Goal: Transaction & Acquisition: Purchase product/service

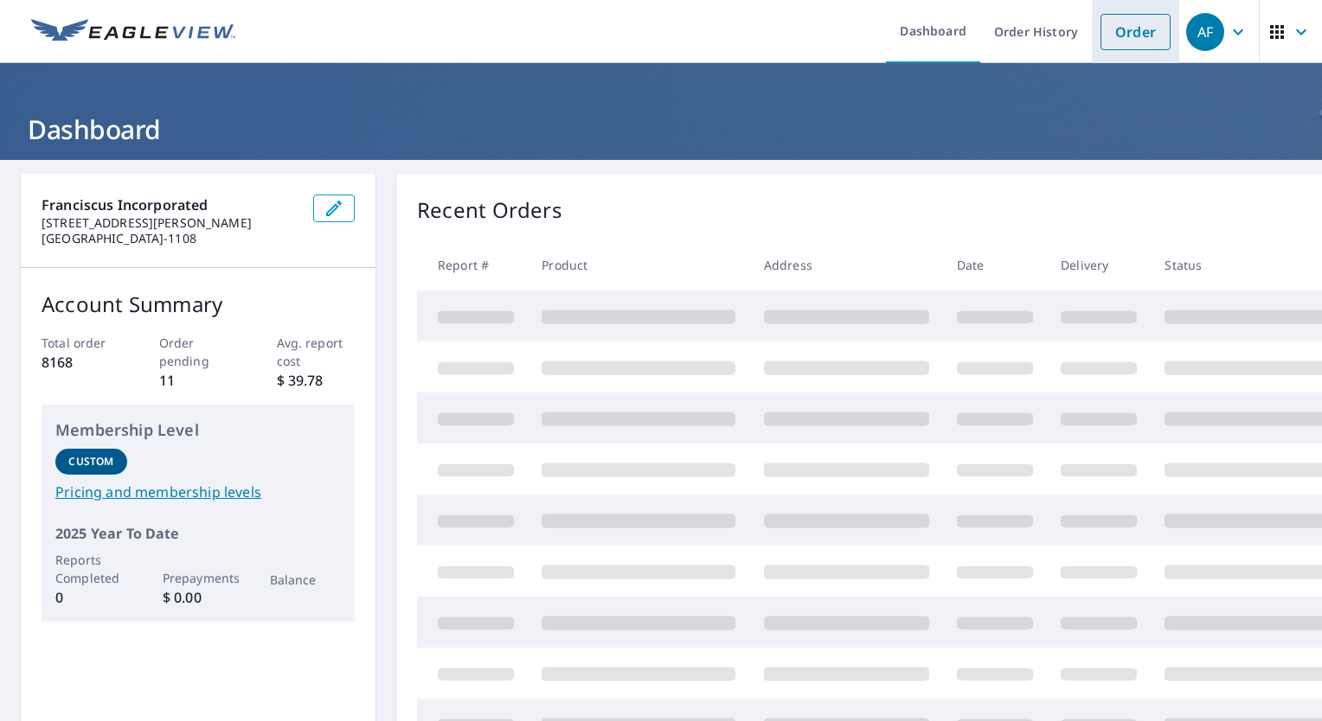
click at [1135, 42] on link "Order" at bounding box center [1135, 32] width 70 height 36
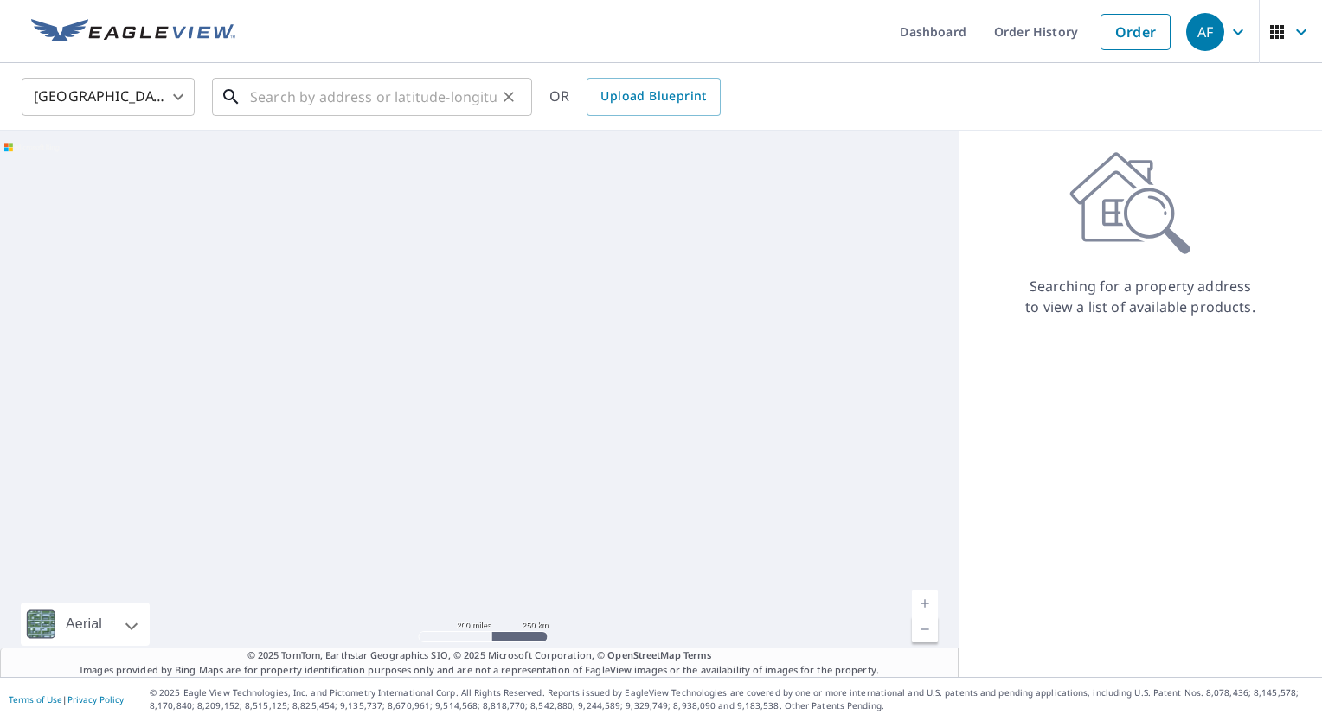
click at [262, 97] on input "text" at bounding box center [373, 97] width 247 height 48
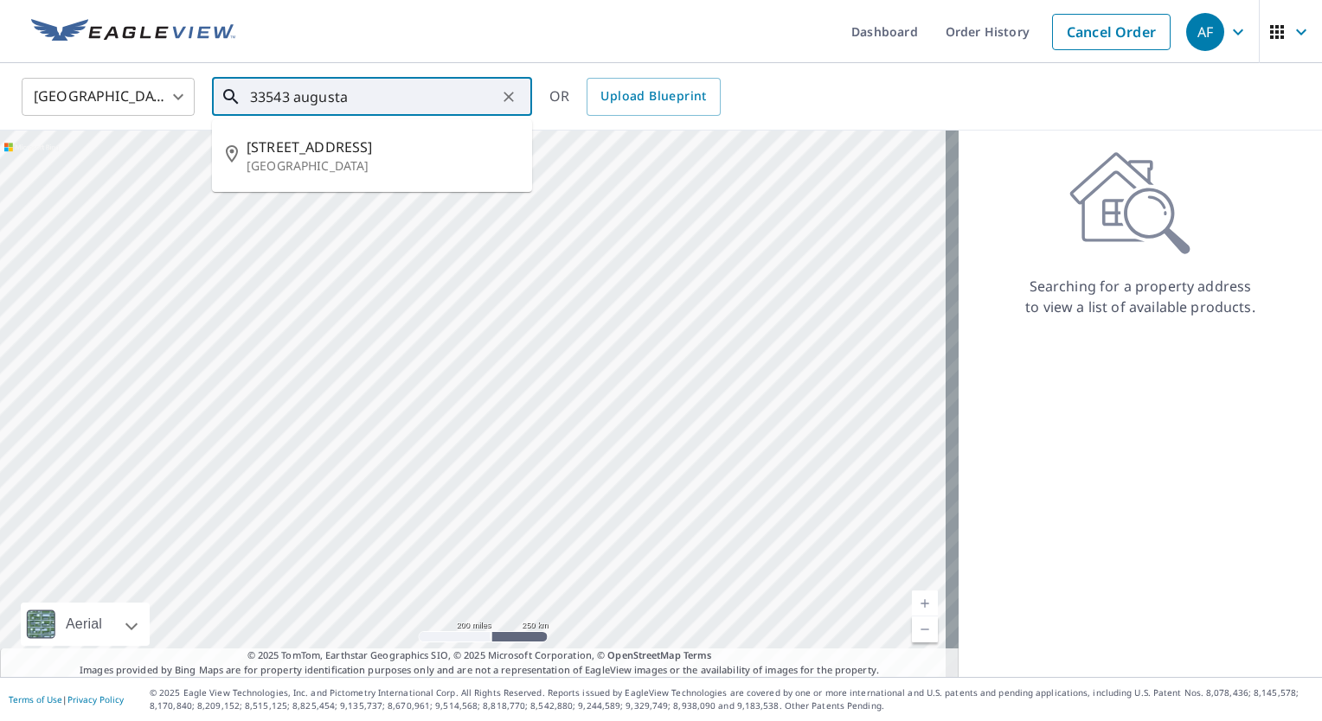
click at [398, 163] on p "[GEOGRAPHIC_DATA]" at bounding box center [383, 165] width 272 height 17
type input "[STREET_ADDRESS]"
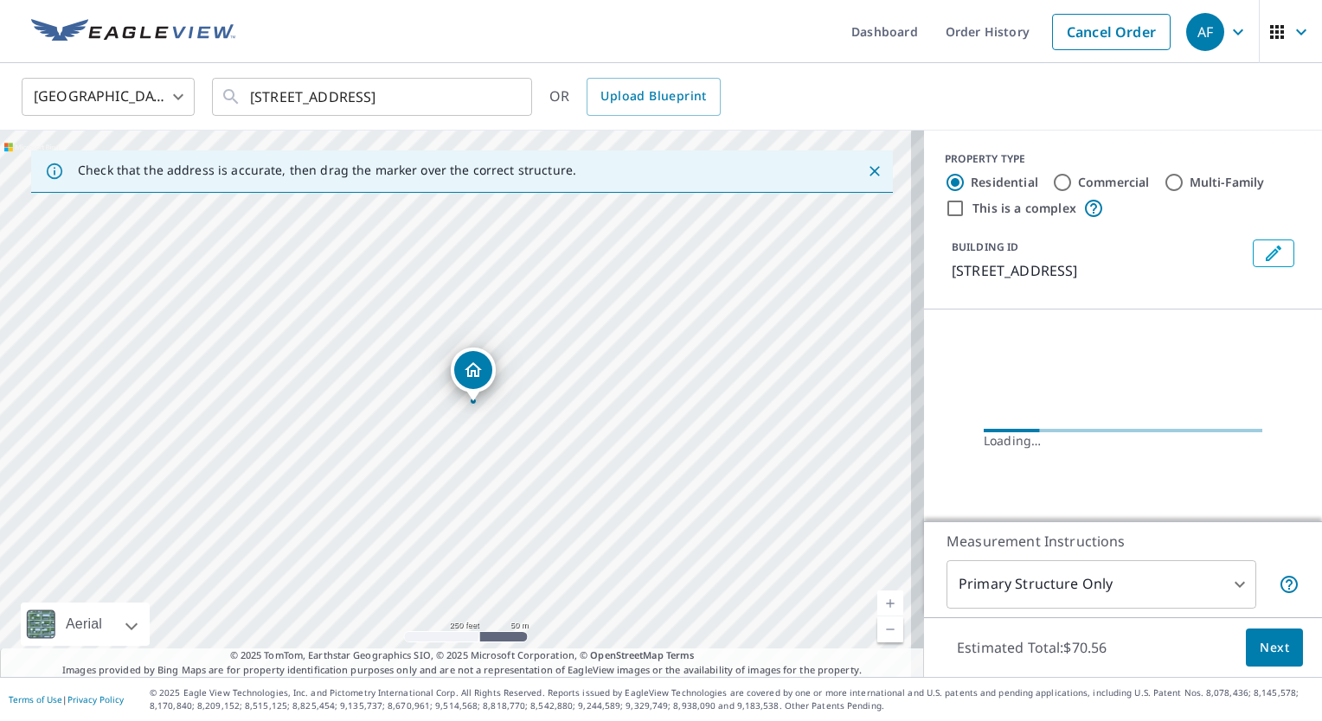
click at [877, 597] on link "Current Level 17, Zoom In" at bounding box center [890, 604] width 26 height 26
click at [877, 597] on link "Current Level 19, Zoom In" at bounding box center [890, 604] width 26 height 26
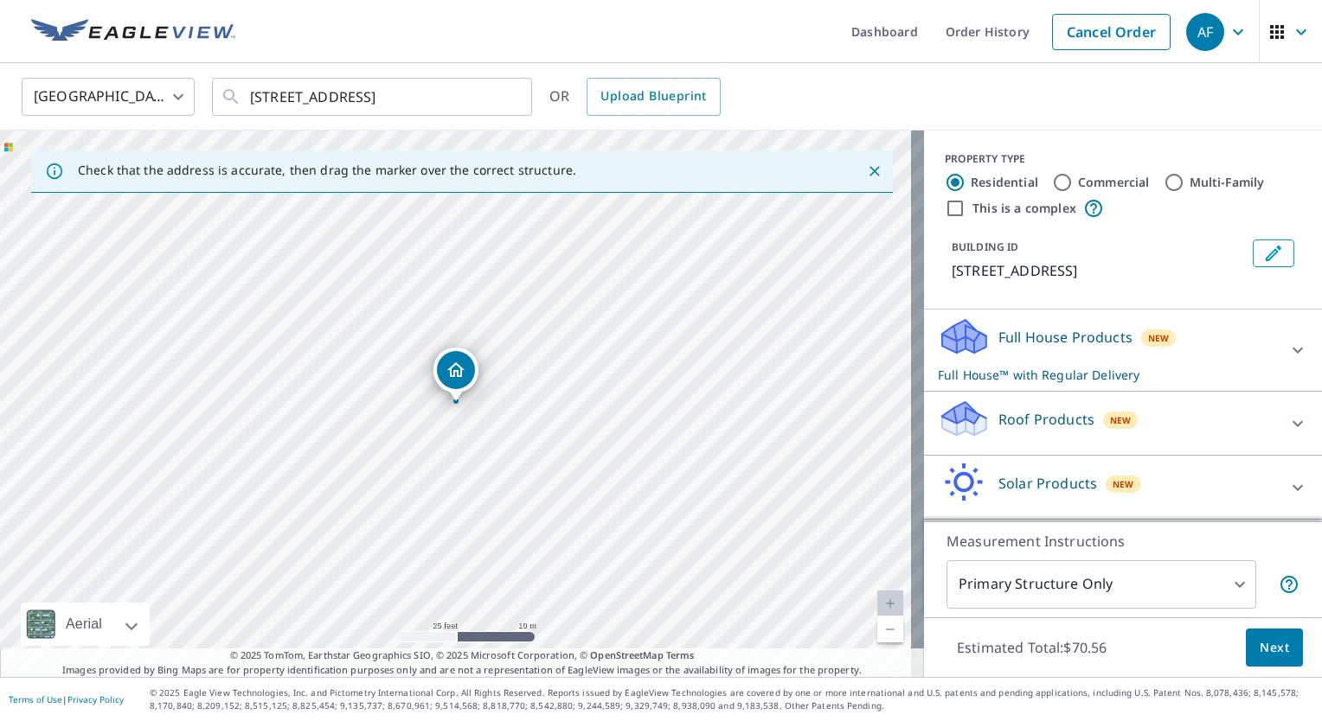
click at [877, 597] on link "Current Level 20, Zoom In Disabled" at bounding box center [890, 604] width 26 height 26
click at [1028, 420] on p "Roof Products" at bounding box center [1046, 419] width 96 height 21
click at [1293, 304] on div "PROPERTY TYPE Residential Commercial Multi-Family This is a complex BUILDING ID…" at bounding box center [1123, 220] width 398 height 179
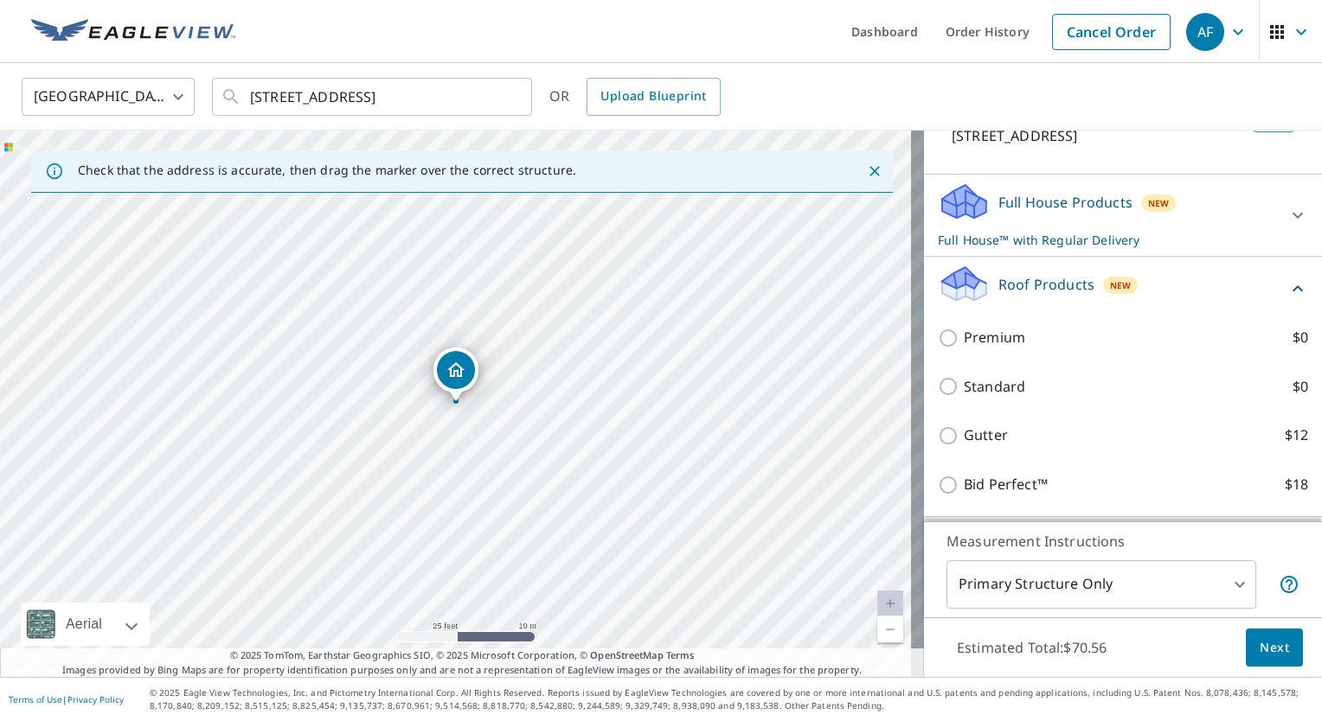
scroll to position [143, 0]
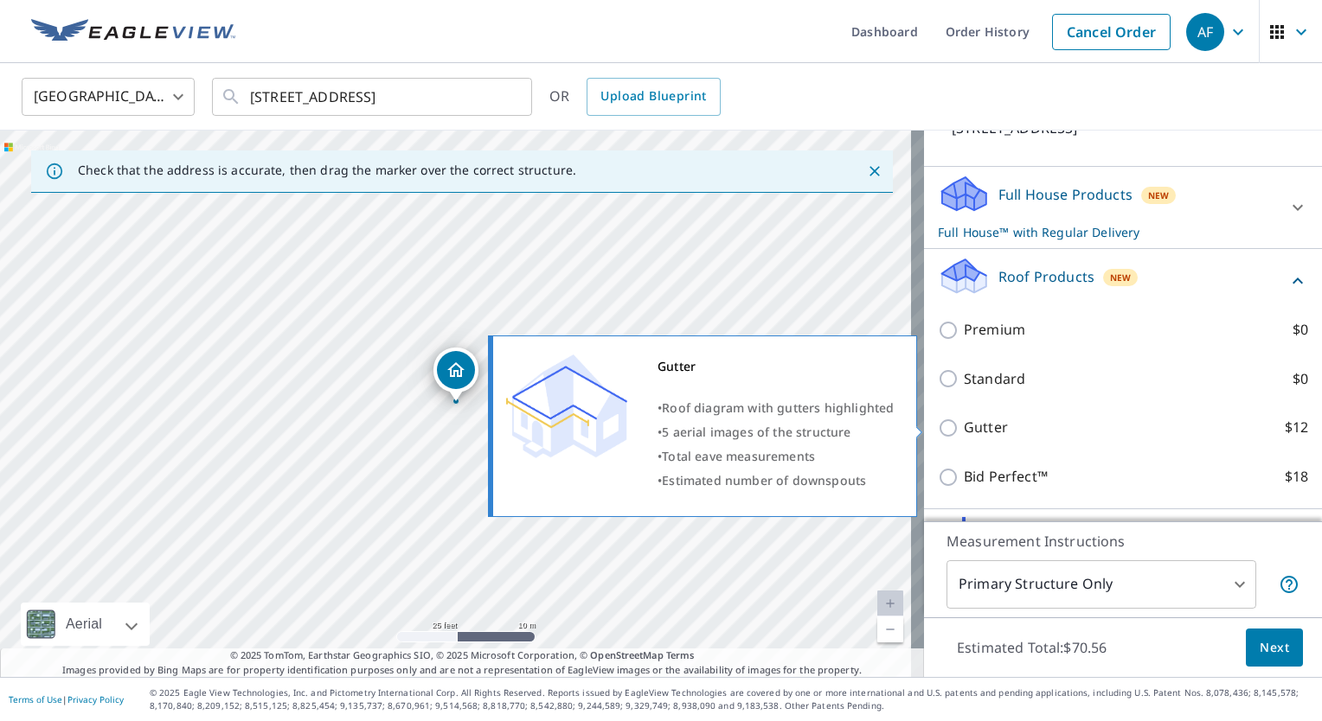
click at [964, 421] on p "Gutter" at bounding box center [986, 428] width 44 height 22
click at [951, 421] on input "Gutter $12" at bounding box center [951, 428] width 26 height 21
checkbox input "true"
checkbox input "false"
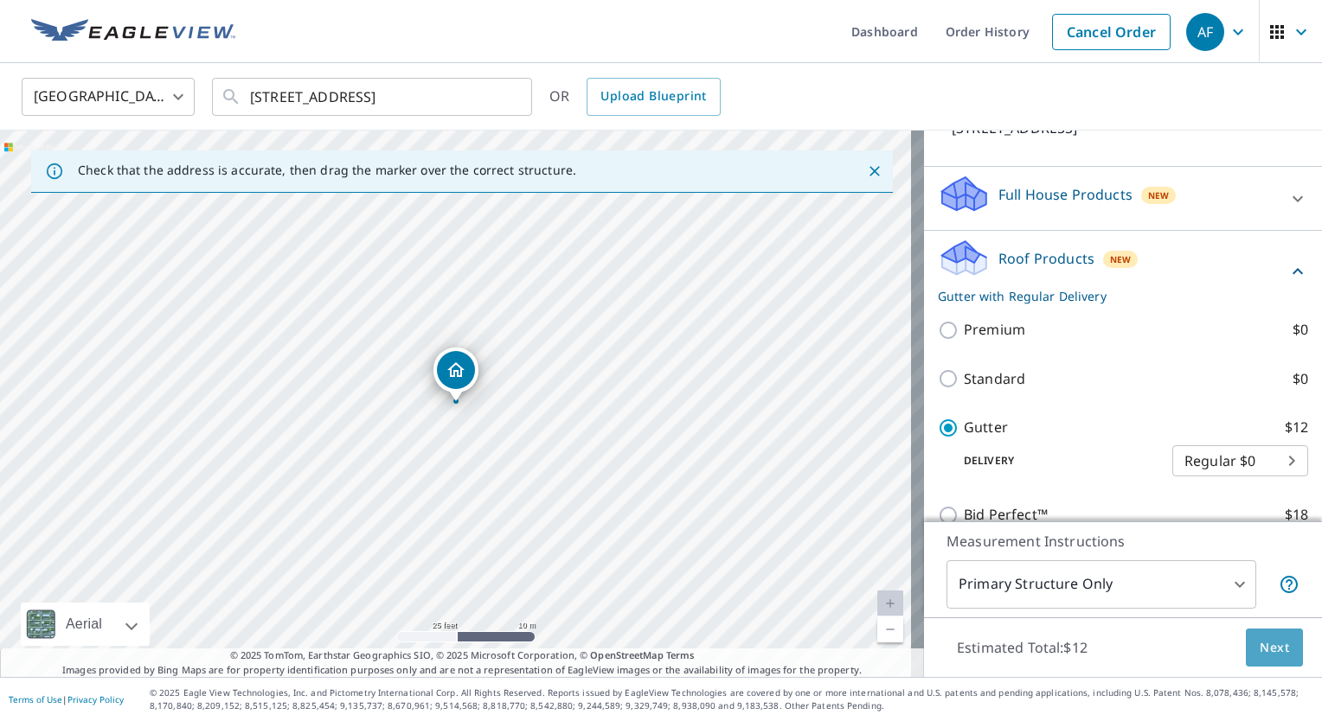
click at [1246, 646] on button "Next" at bounding box center [1274, 648] width 57 height 39
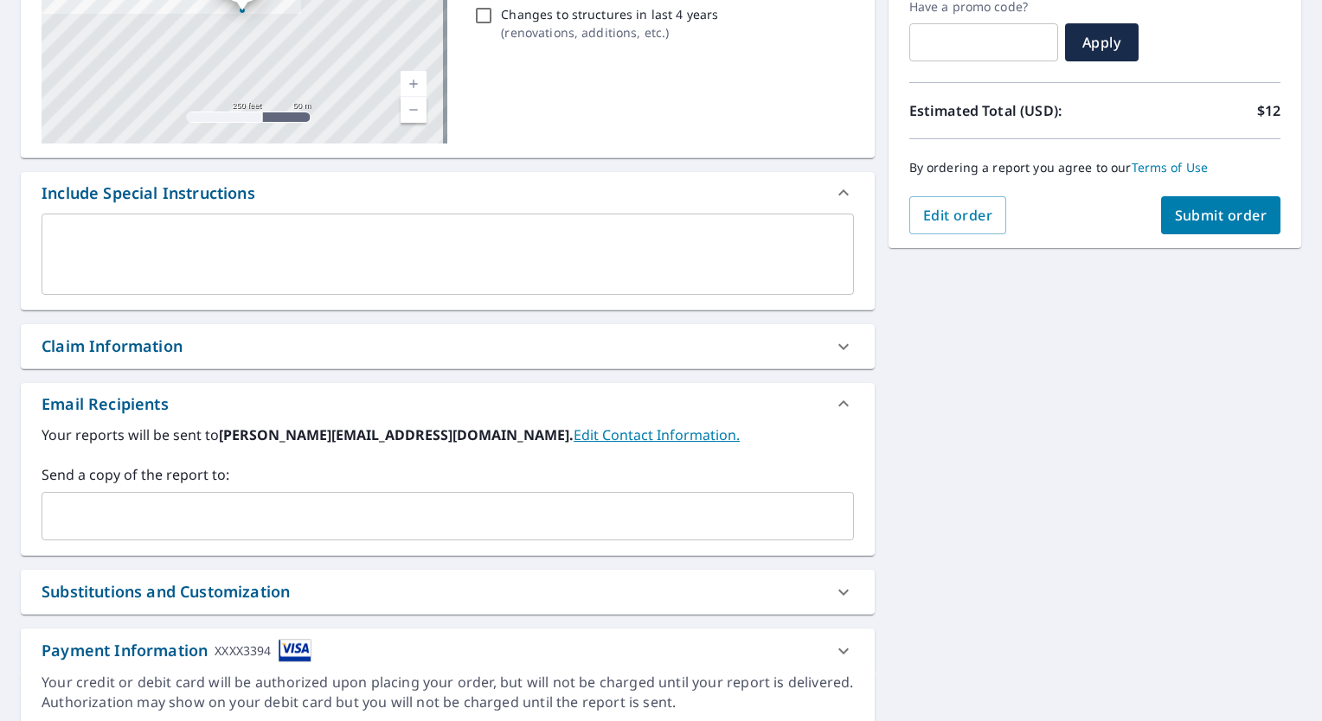
scroll to position [333, 0]
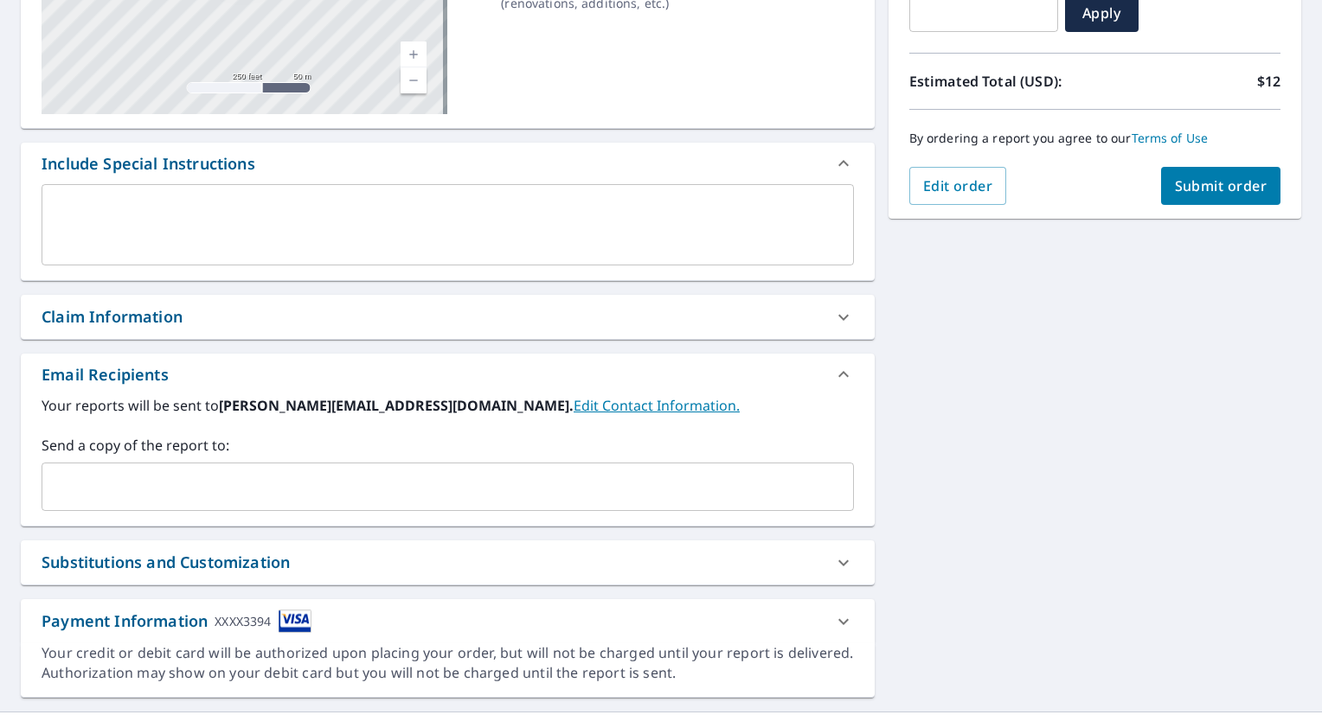
click at [230, 484] on input "text" at bounding box center [434, 487] width 771 height 33
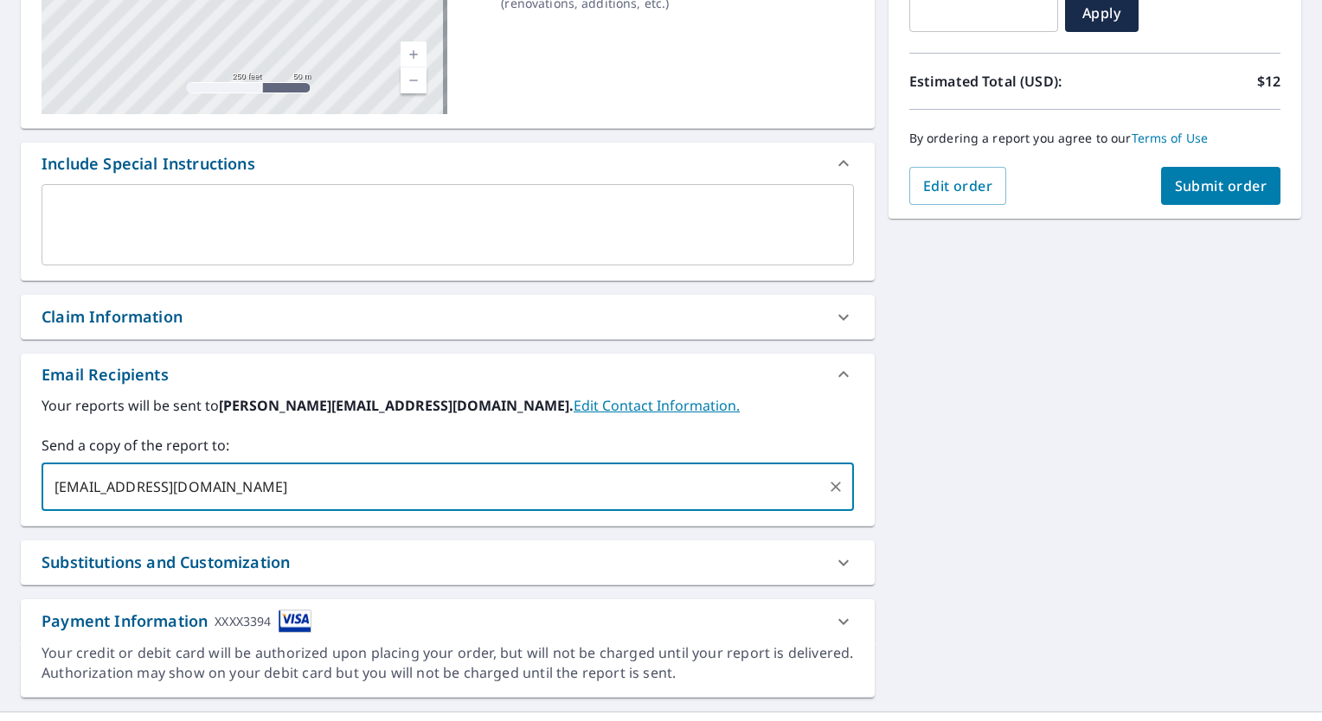
type input "[EMAIL_ADDRESS][DOMAIN_NAME]"
click at [1207, 195] on button "Submit order" at bounding box center [1221, 186] width 120 height 38
checkbox input "true"
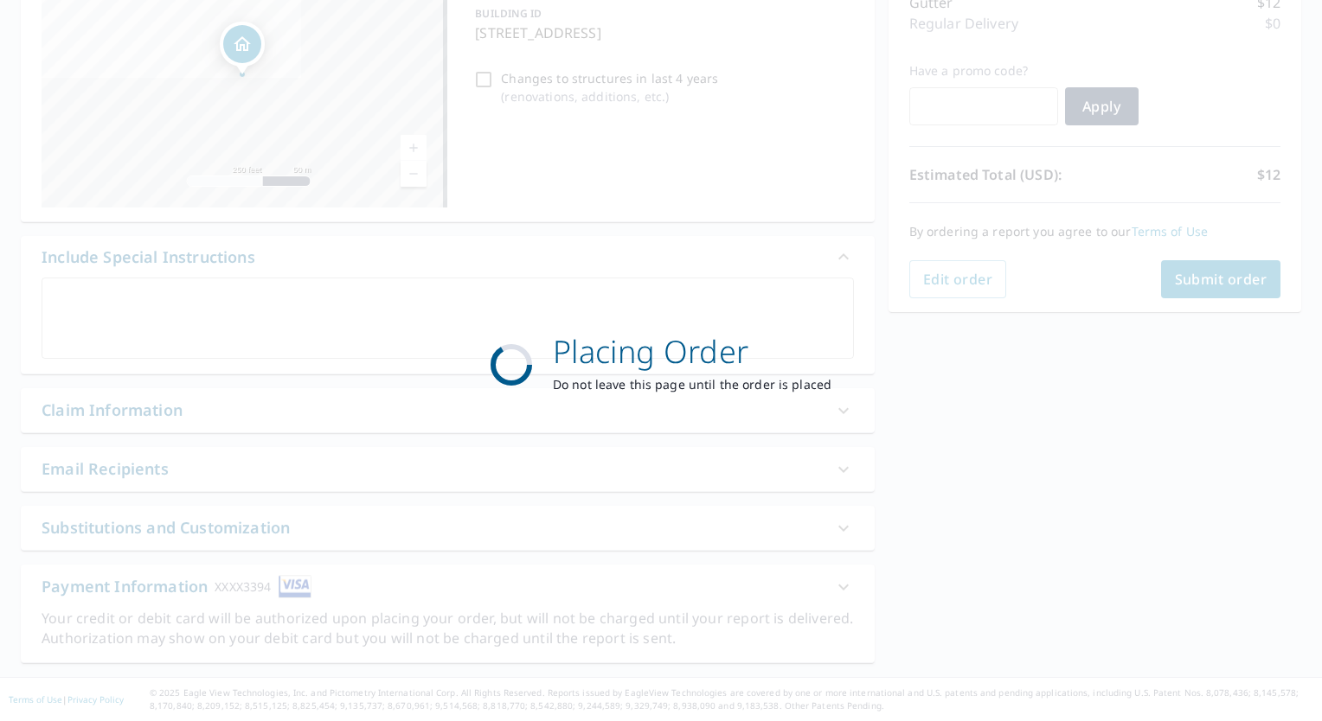
scroll to position [238, 0]
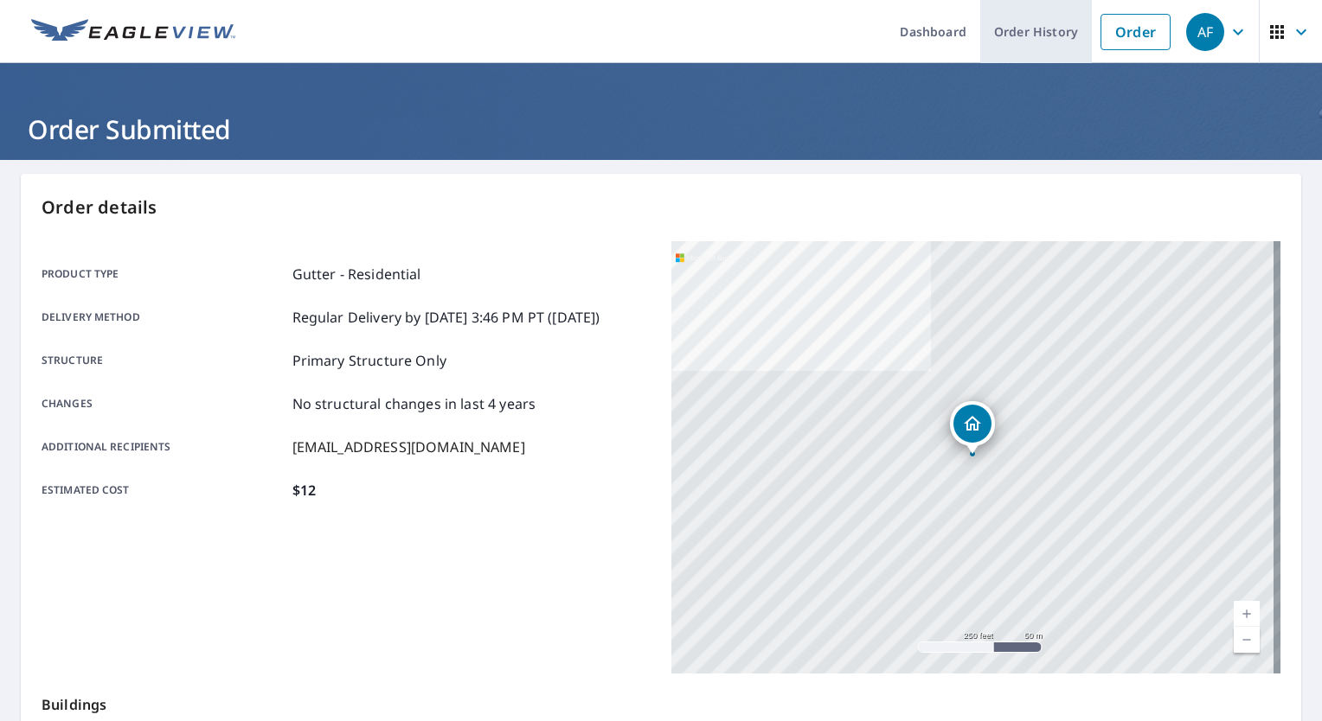
click at [1026, 19] on link "Order History" at bounding box center [1036, 31] width 112 height 63
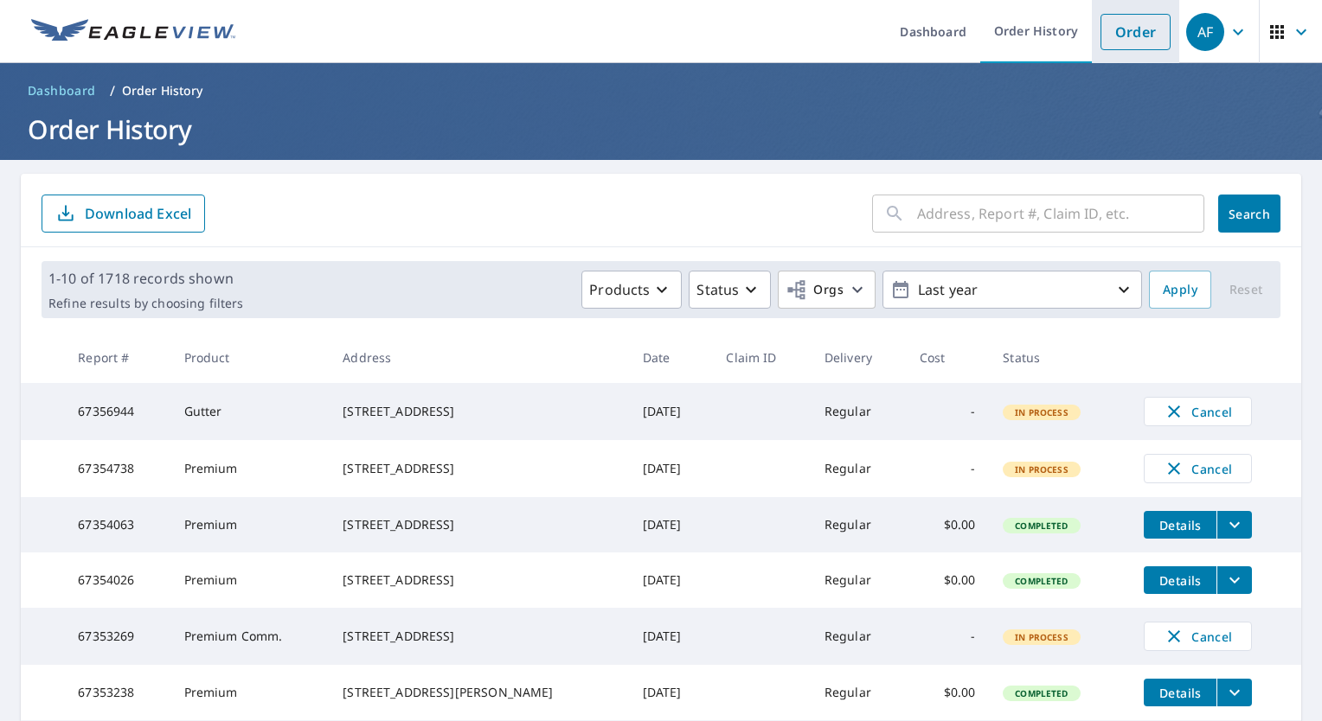
click at [1123, 35] on link "Order" at bounding box center [1135, 32] width 70 height 36
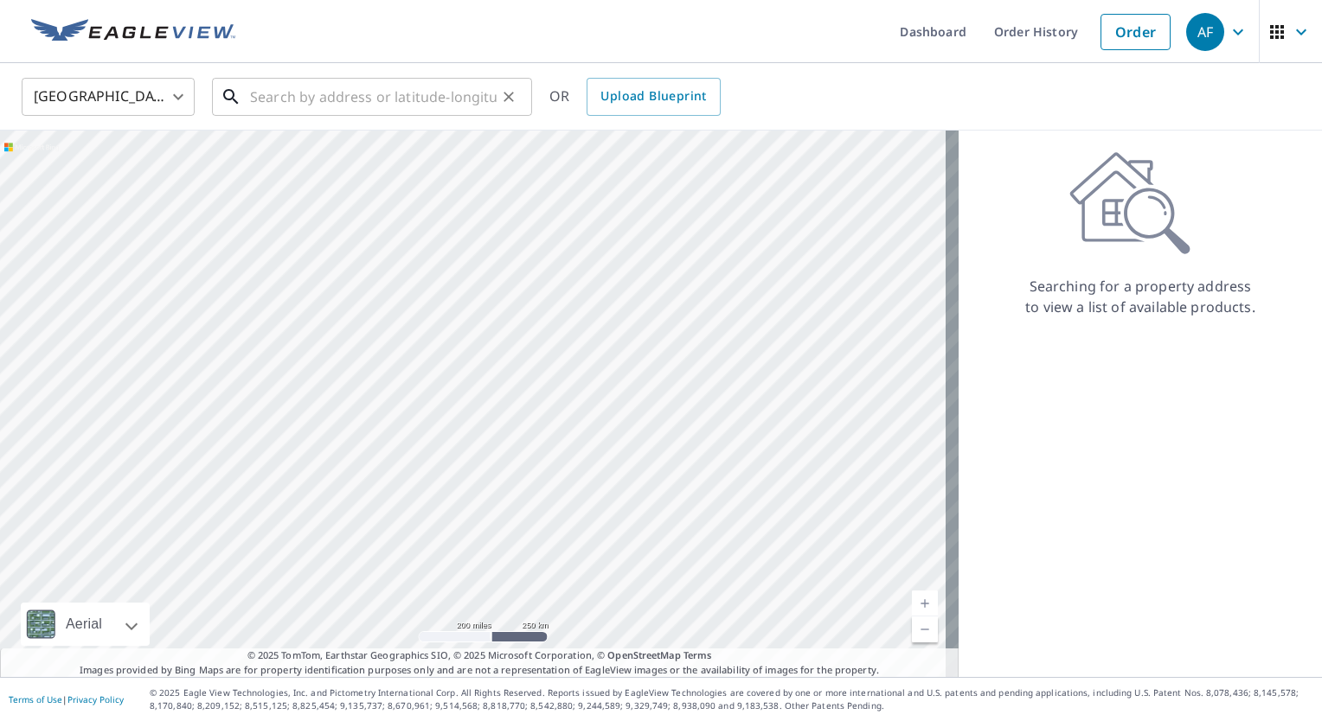
click at [439, 109] on input "text" at bounding box center [373, 97] width 247 height 48
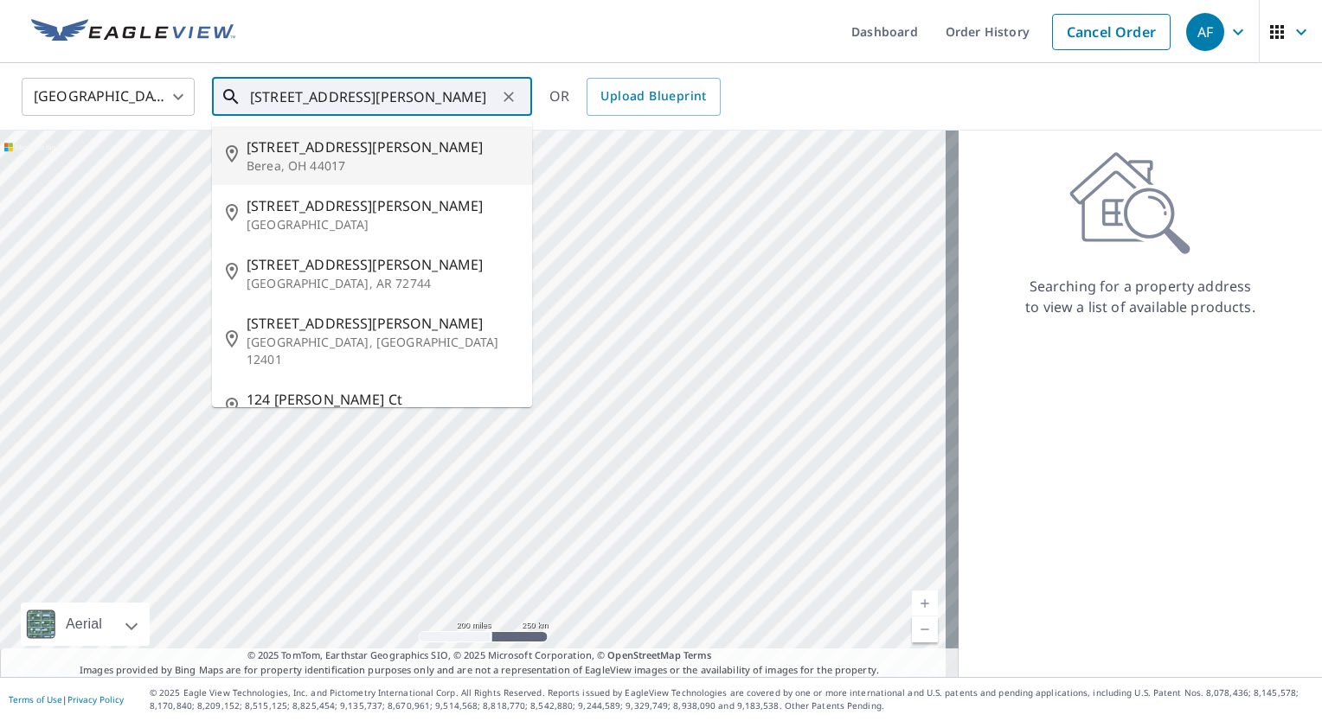
click at [367, 143] on span "[STREET_ADDRESS][PERSON_NAME]" at bounding box center [383, 147] width 272 height 21
type input "[STREET_ADDRESS][PERSON_NAME]"
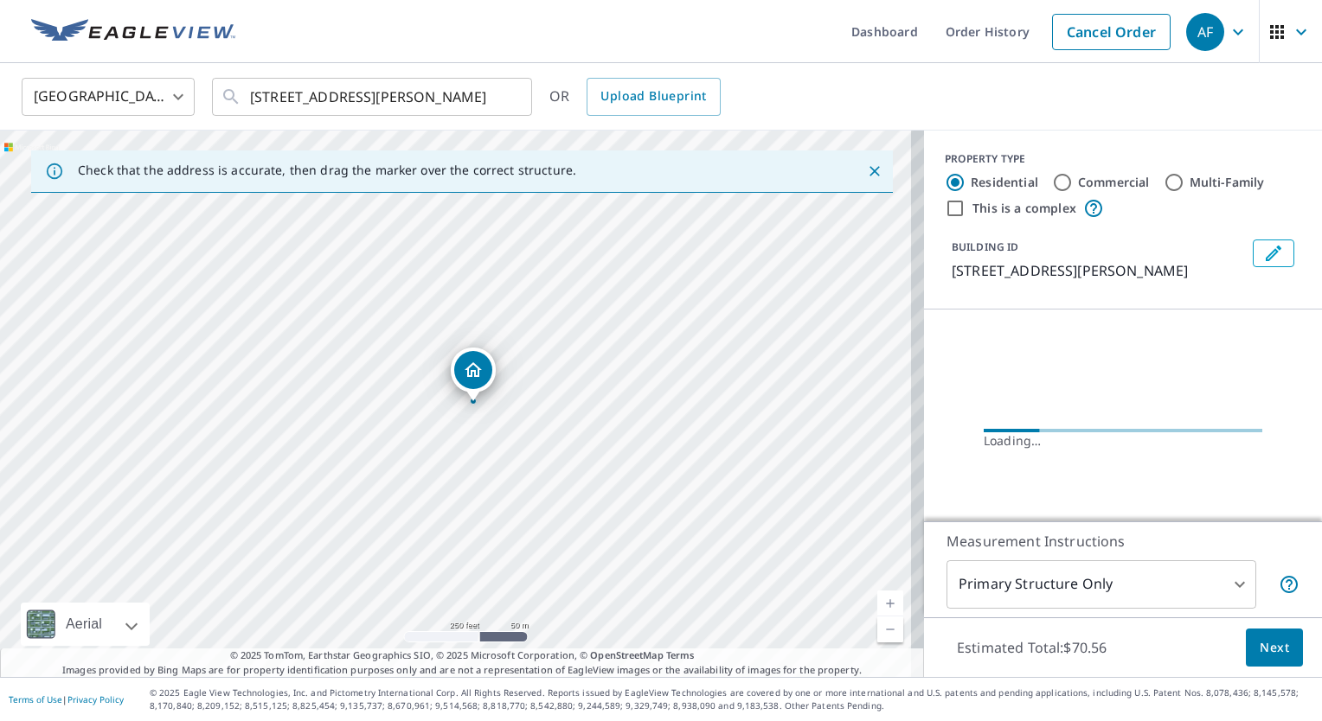
click at [877, 596] on link "Current Level 17, Zoom In" at bounding box center [890, 604] width 26 height 26
click at [877, 596] on link "Current Level 18, Zoom In" at bounding box center [890, 604] width 26 height 26
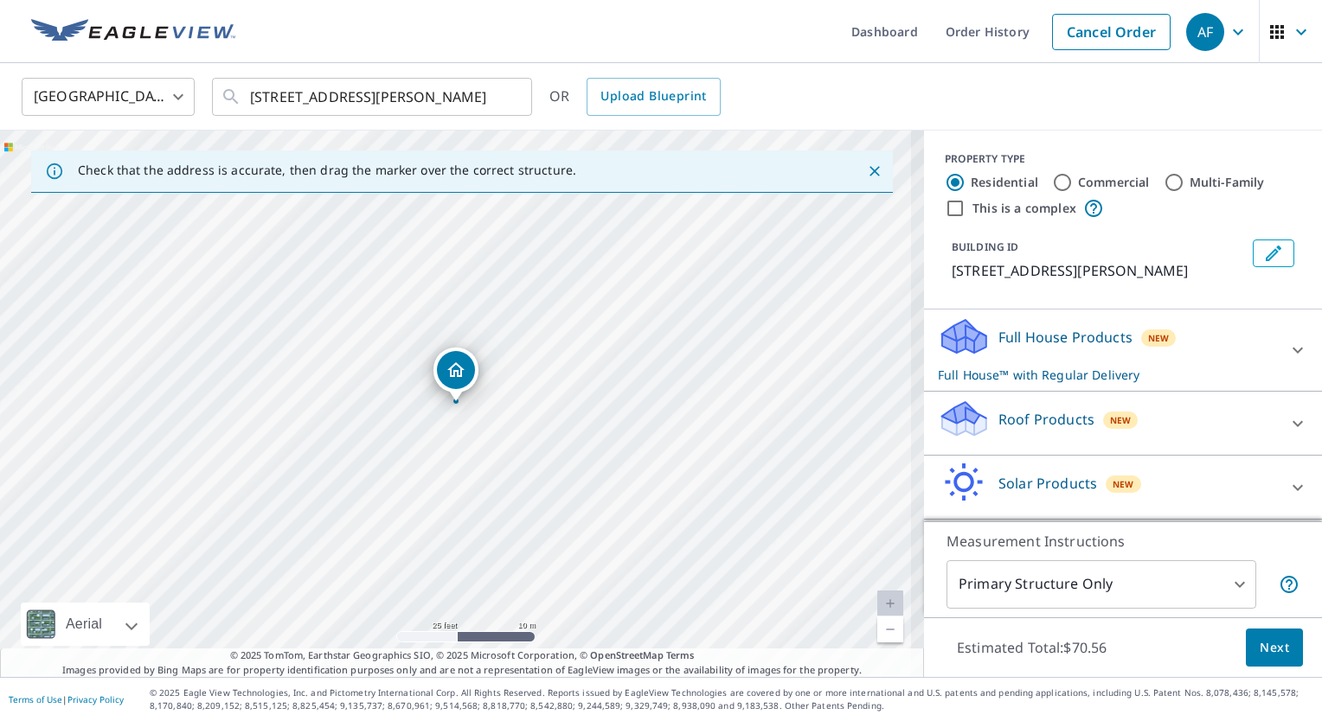
click at [877, 596] on link "Current Level 20, Zoom In Disabled" at bounding box center [890, 604] width 26 height 26
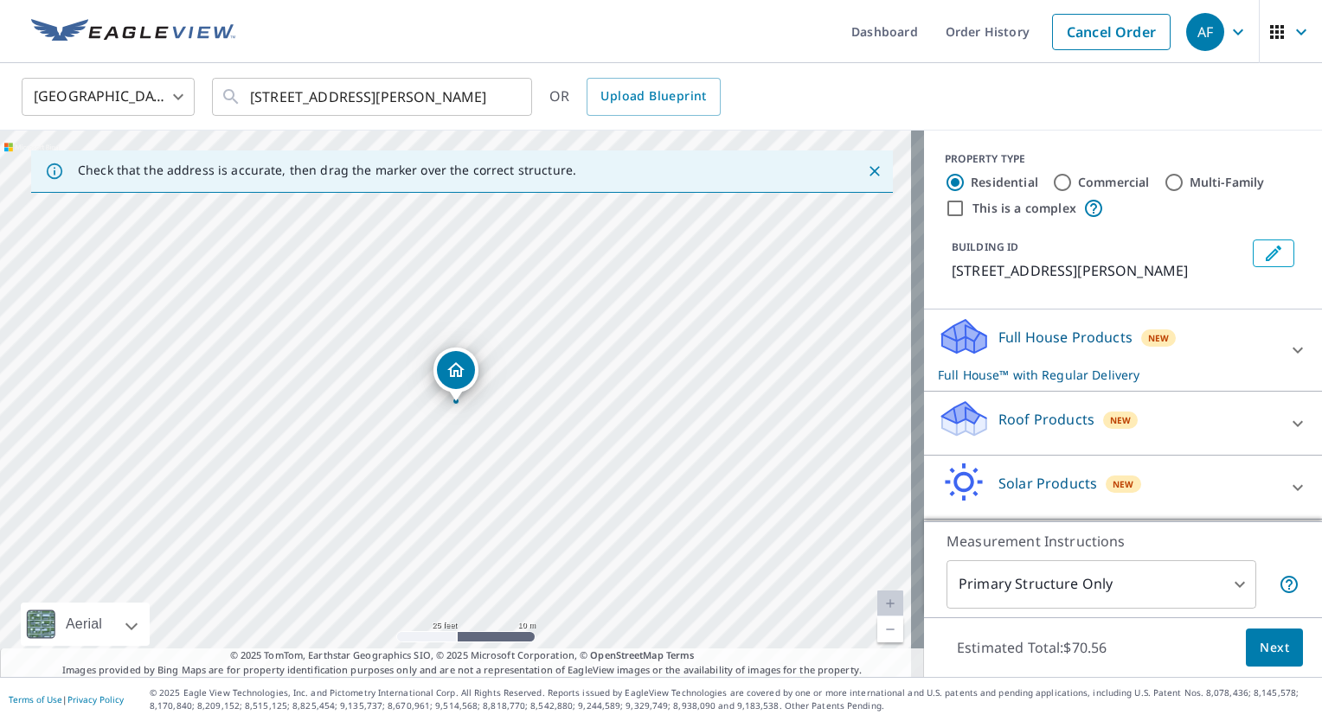
click at [877, 608] on link "Current Level 20, Zoom In Disabled" at bounding box center [890, 604] width 26 height 26
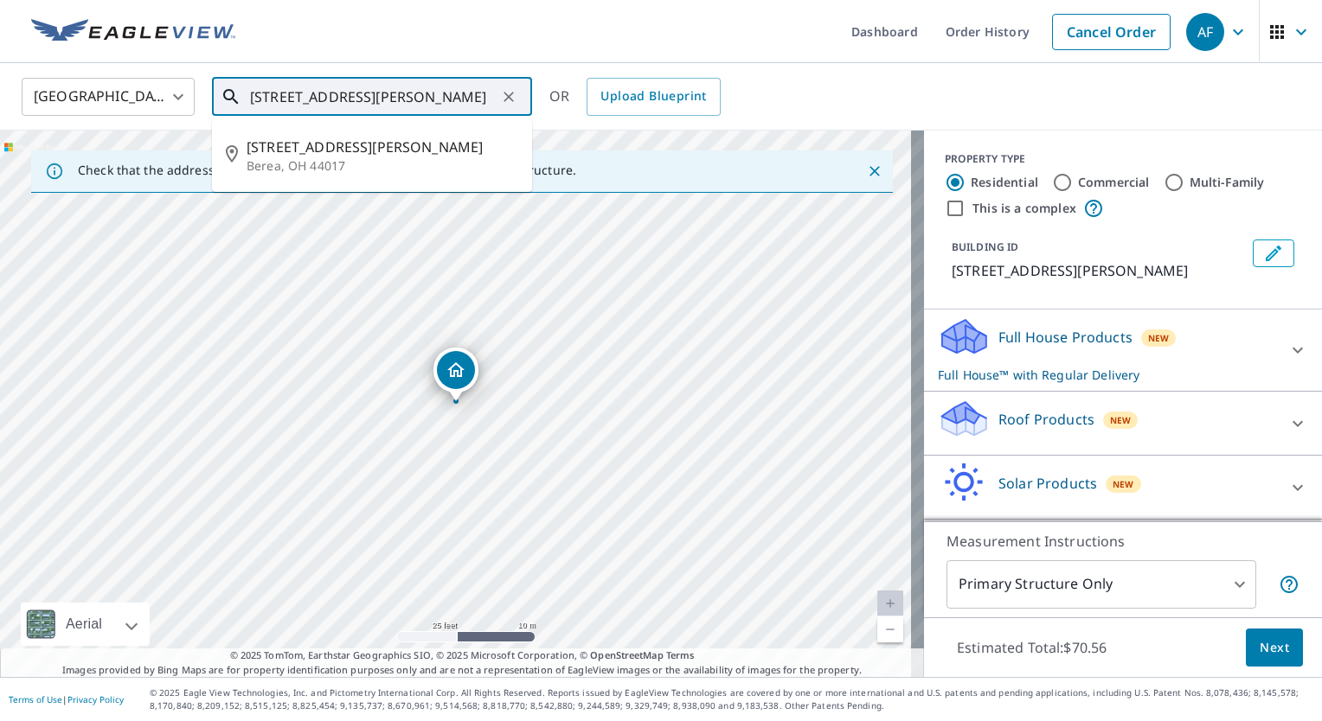
drag, startPoint x: 492, startPoint y: 99, endPoint x: 7, endPoint y: 119, distance: 485.6
click at [7, 119] on div "United States [GEOGRAPHIC_DATA] ​ [STREET_ADDRESS][PERSON_NAME] ​ [STREET_ADDRE…" at bounding box center [661, 96] width 1322 height 67
click at [315, 146] on span "25985 [PERSON_NAME] Dr" at bounding box center [383, 147] width 272 height 21
type input "[STREET_ADDRESS][PERSON_NAME][PERSON_NAME]"
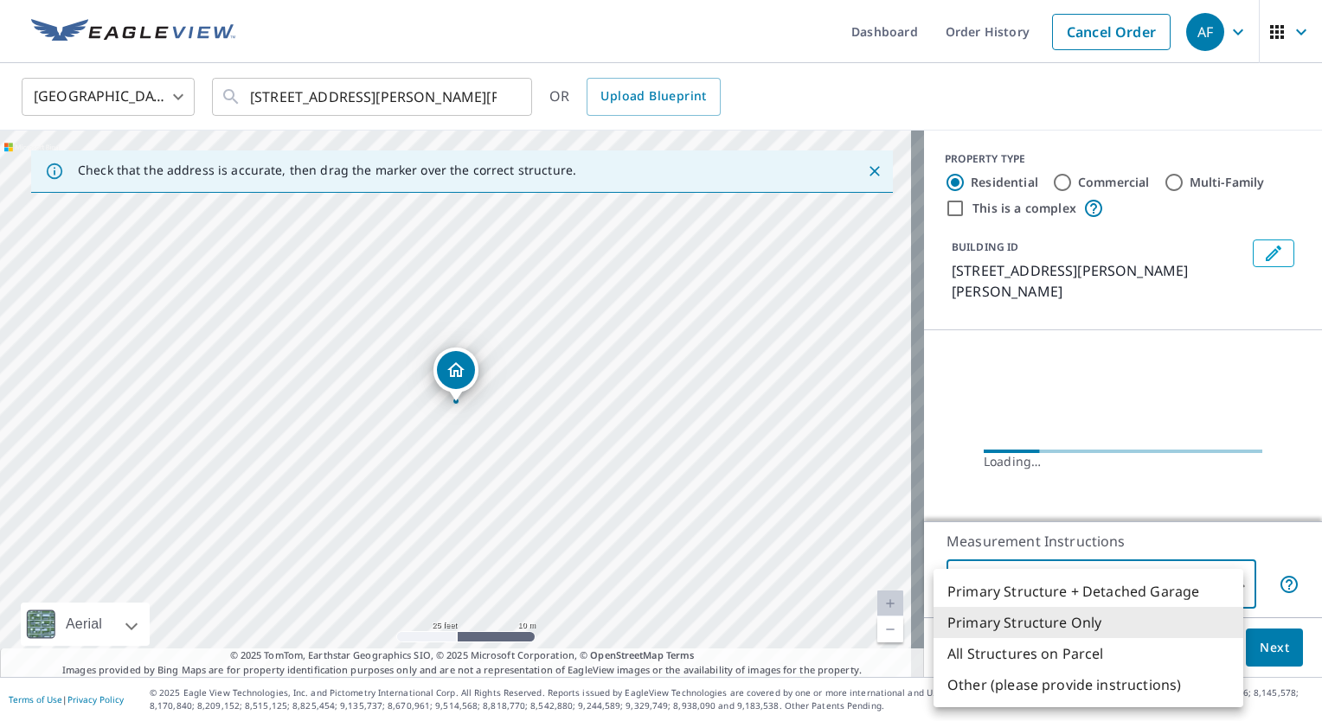
click at [1166, 573] on body "AF AF Dashboard Order History Cancel Order AF United States US ​ [STREET_ADDRES…" at bounding box center [661, 360] width 1322 height 721
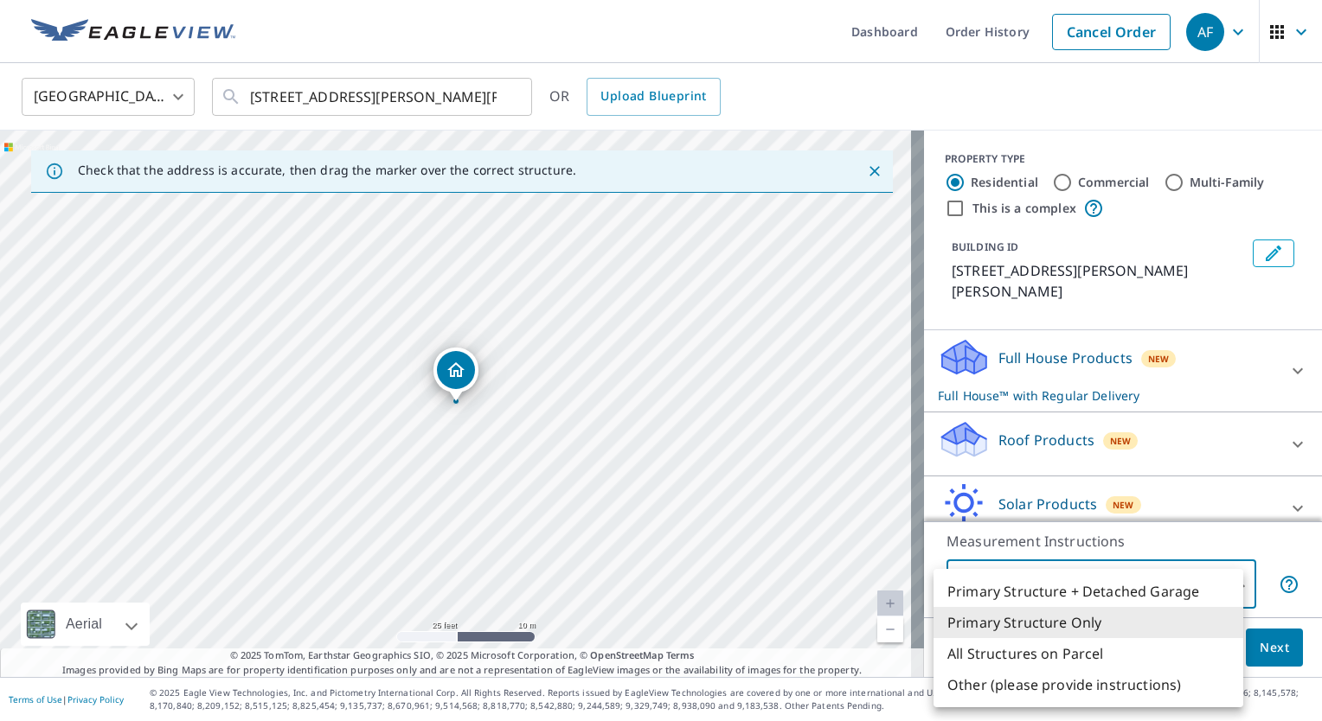
click at [1108, 628] on li "Primary Structure Only" at bounding box center [1088, 622] width 310 height 31
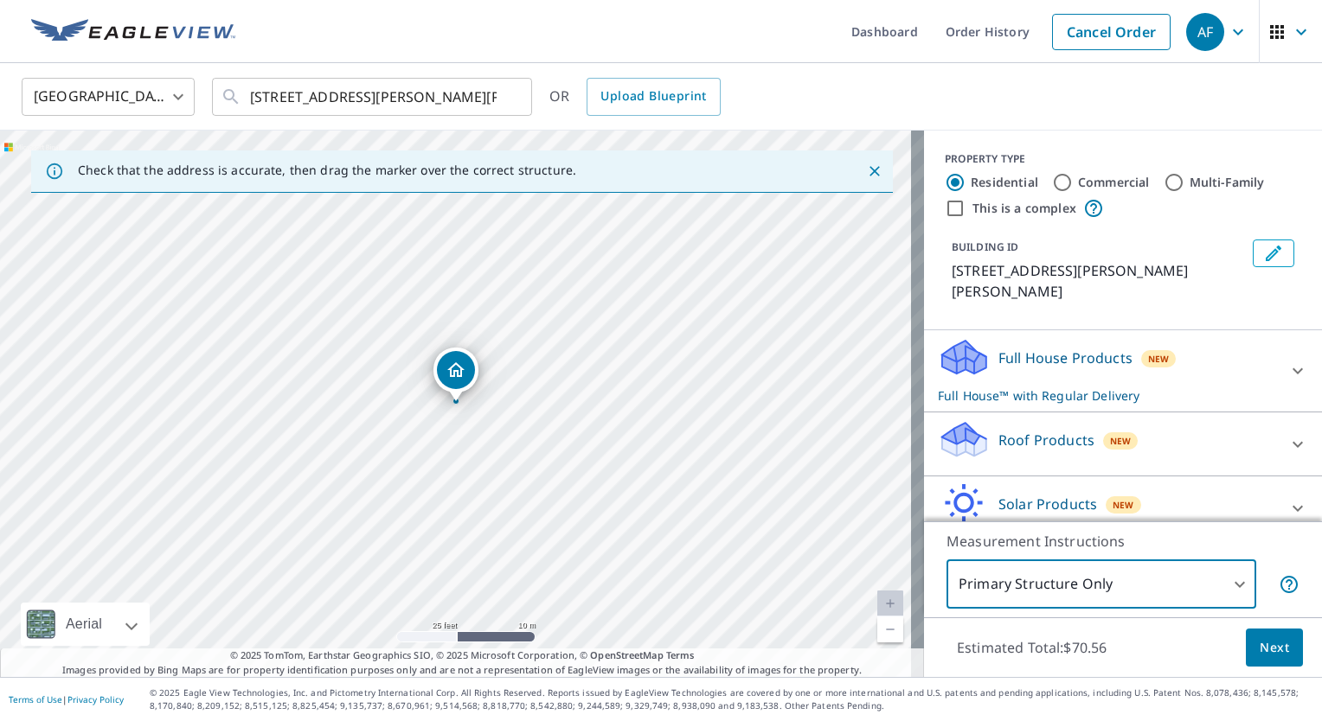
click at [1015, 430] on p "Roof Products" at bounding box center [1046, 440] width 96 height 21
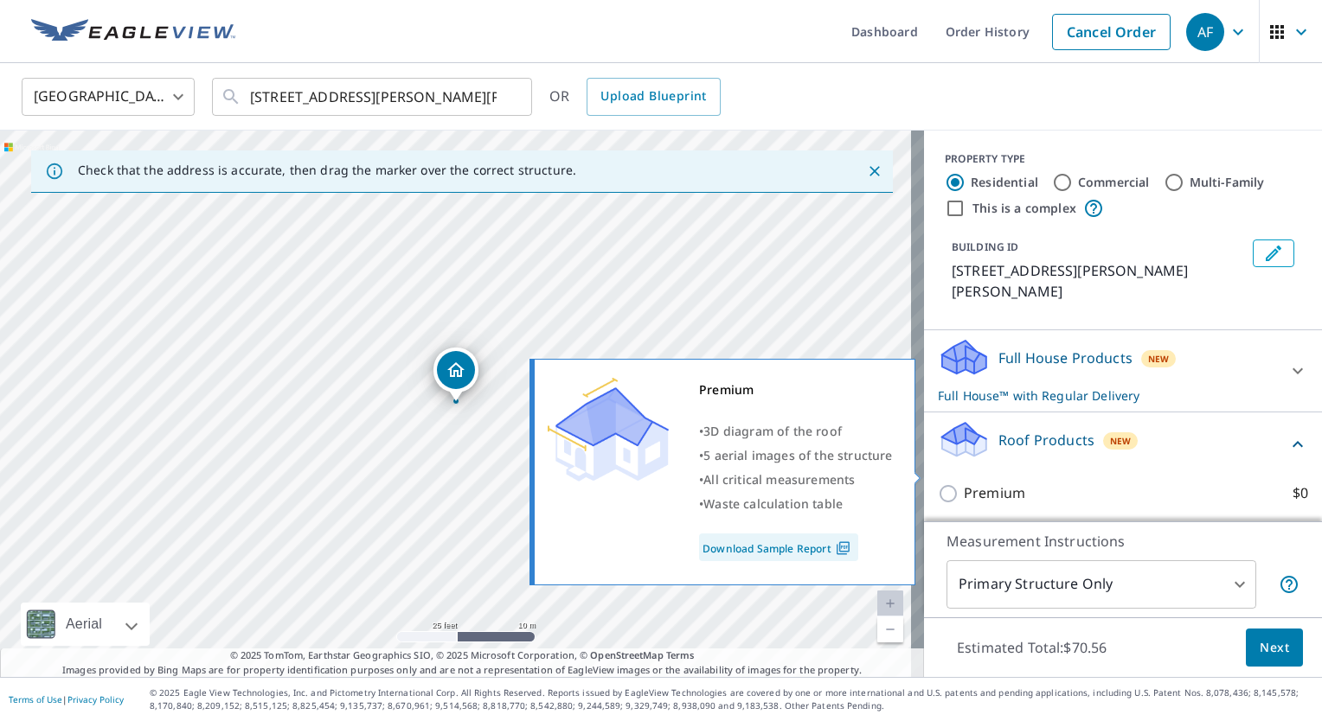
click at [967, 483] on p "Premium" at bounding box center [994, 494] width 61 height 22
click at [964, 484] on input "Premium $0" at bounding box center [951, 494] width 26 height 21
checkbox input "true"
checkbox input "false"
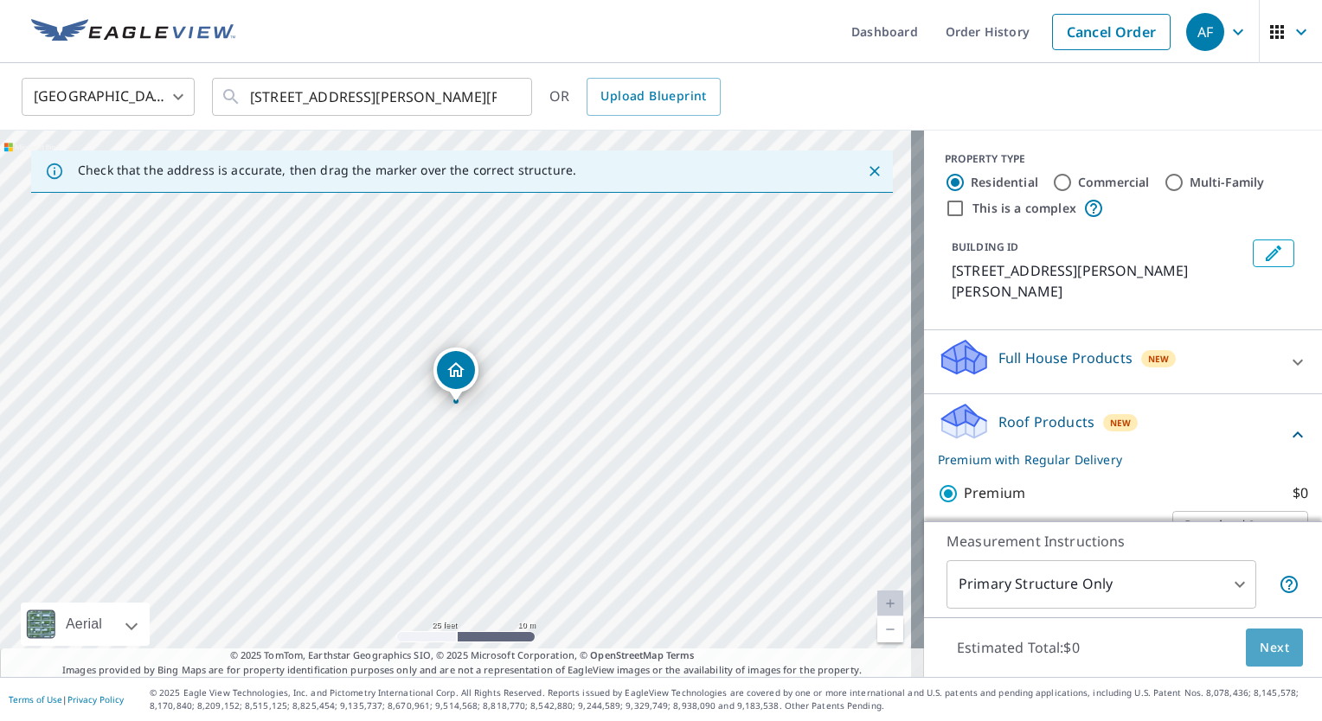
click at [1265, 644] on span "Next" at bounding box center [1273, 648] width 29 height 22
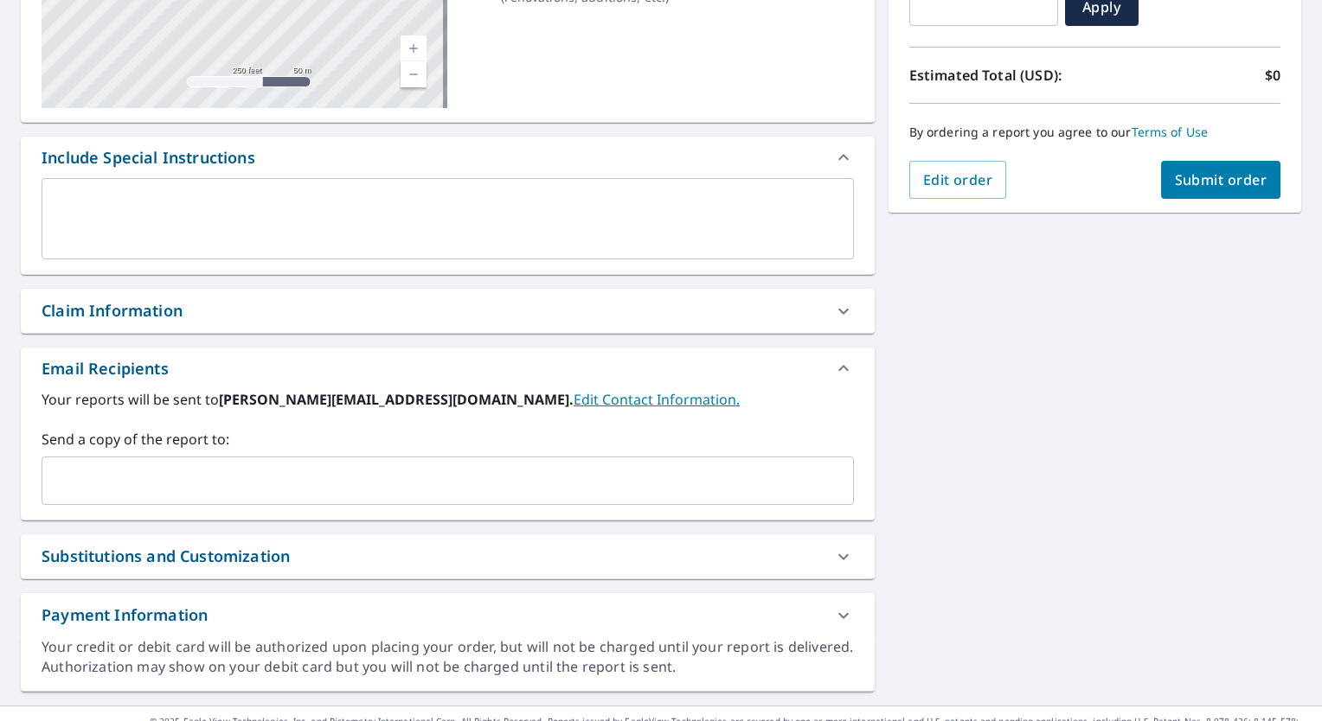
scroll to position [343, 0]
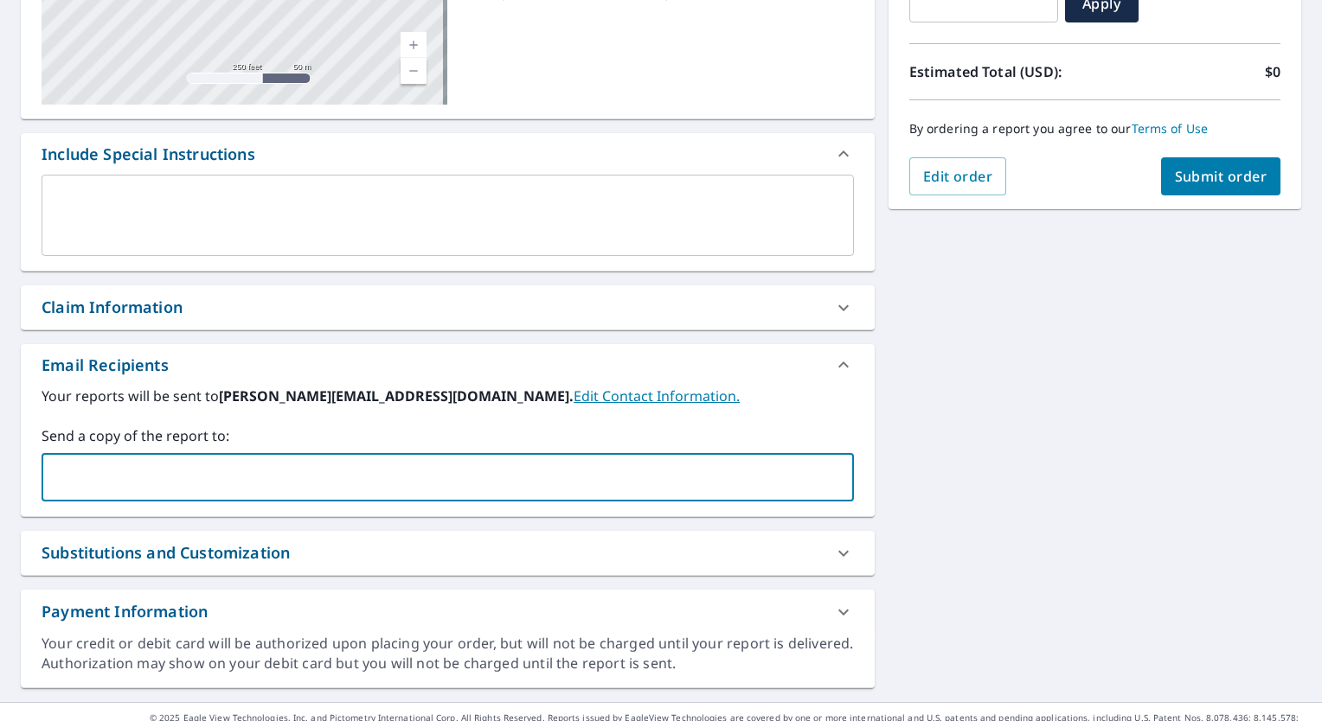
click at [565, 485] on input "text" at bounding box center [434, 477] width 771 height 33
type input "[EMAIL_ADDRESS][DOMAIN_NAME]"
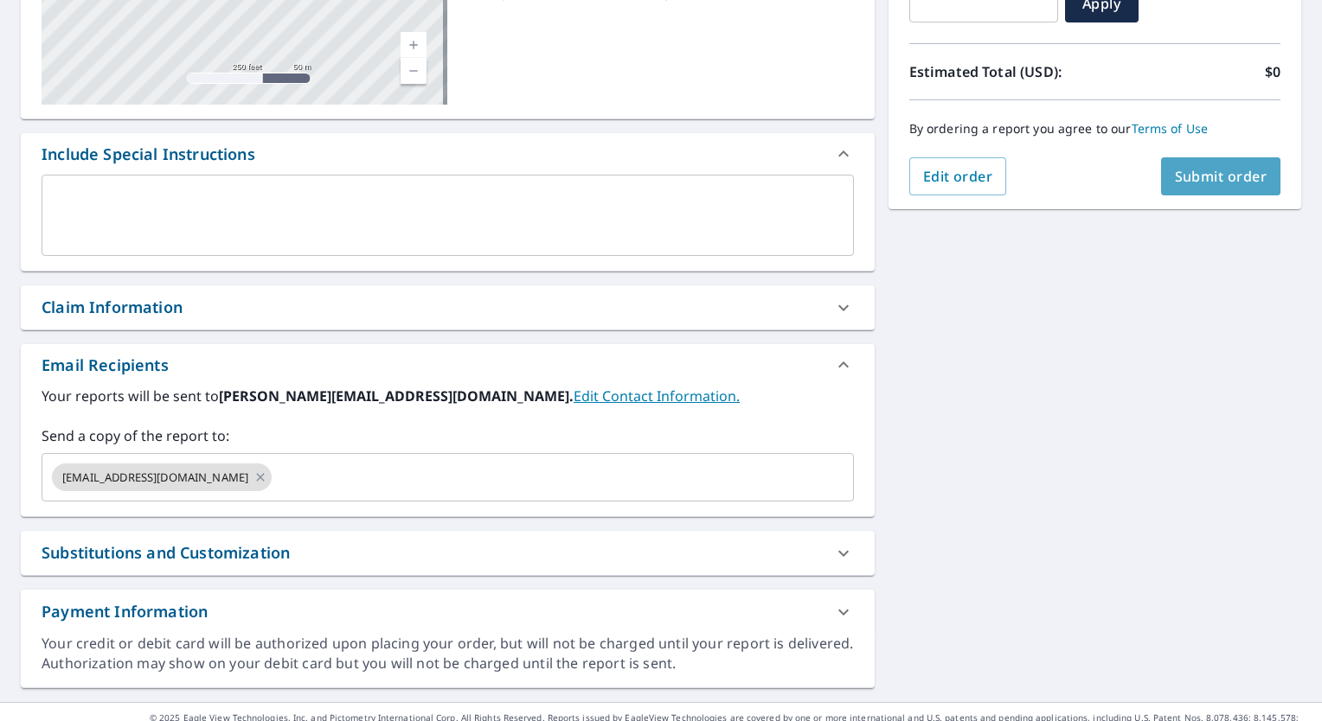
click at [1240, 185] on button "Submit order" at bounding box center [1221, 176] width 120 height 38
checkbox input "true"
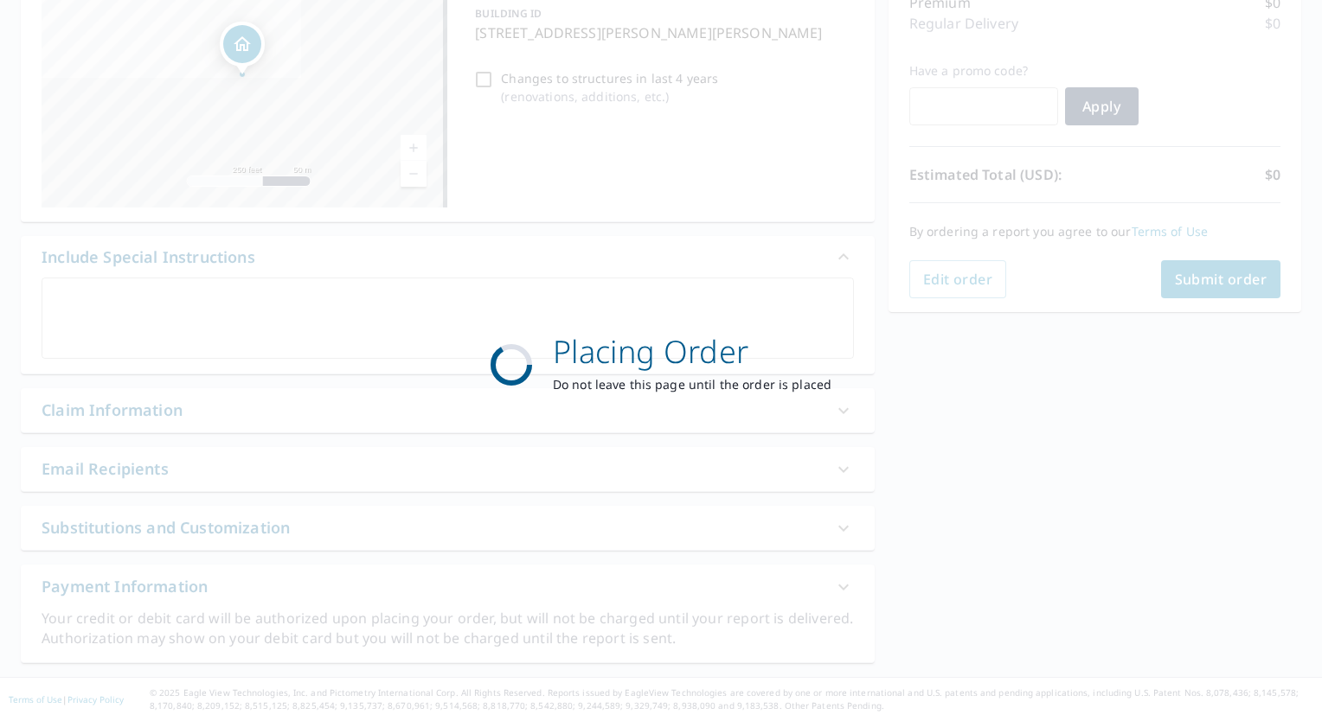
scroll to position [238, 0]
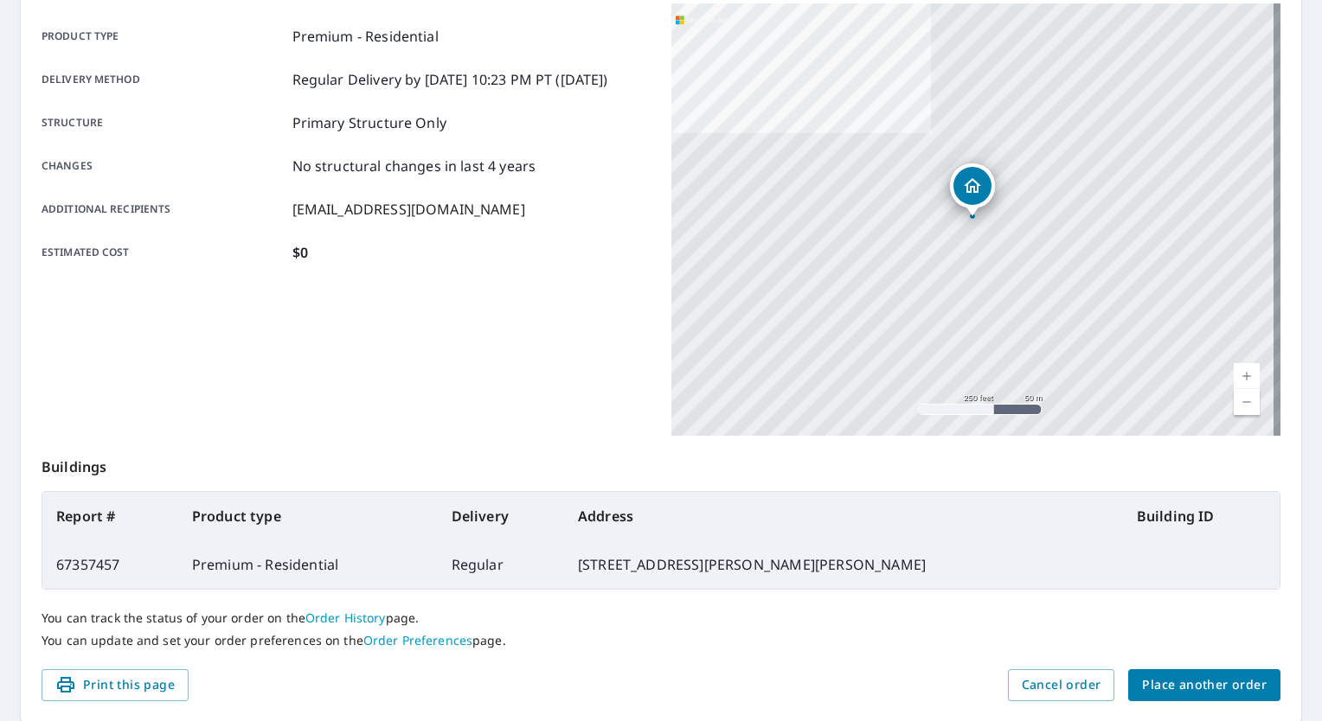
click at [1176, 684] on span "Place another order" at bounding box center [1204, 686] width 125 height 22
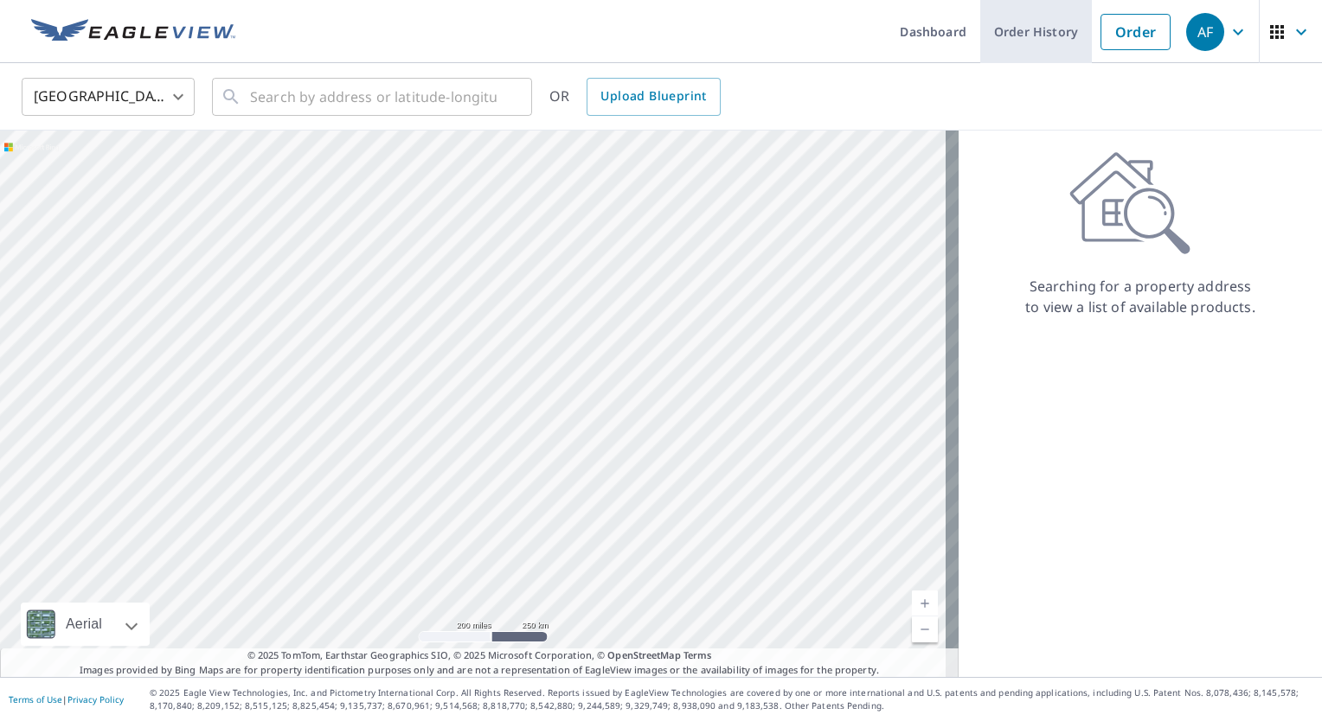
click at [1014, 26] on link "Order History" at bounding box center [1036, 31] width 112 height 63
